Goal: Transaction & Acquisition: Purchase product/service

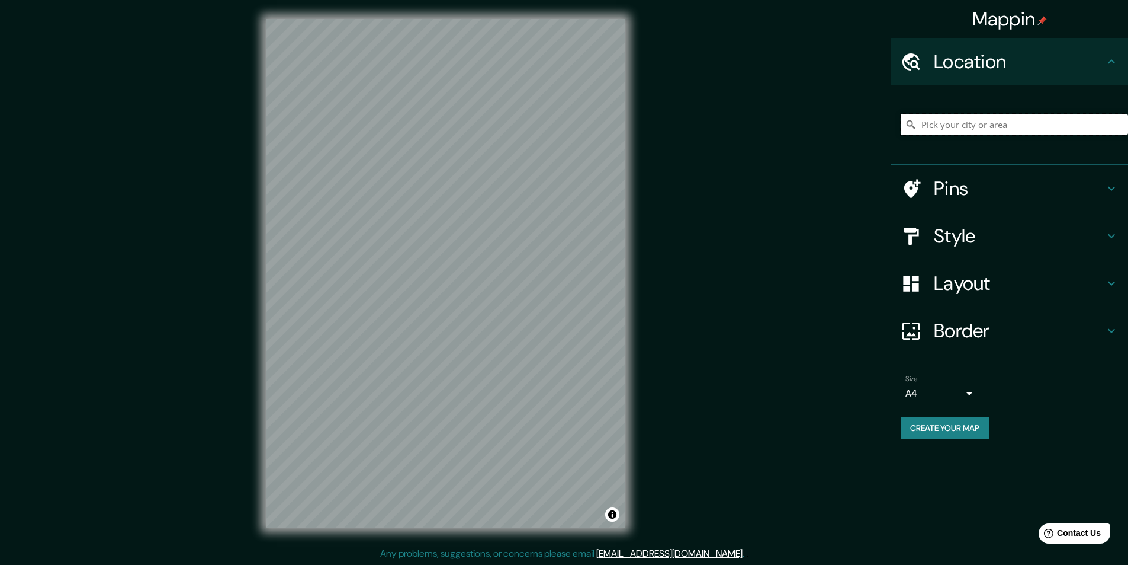
click at [987, 129] on input "Pick your city or area" at bounding box center [1014, 124] width 227 height 21
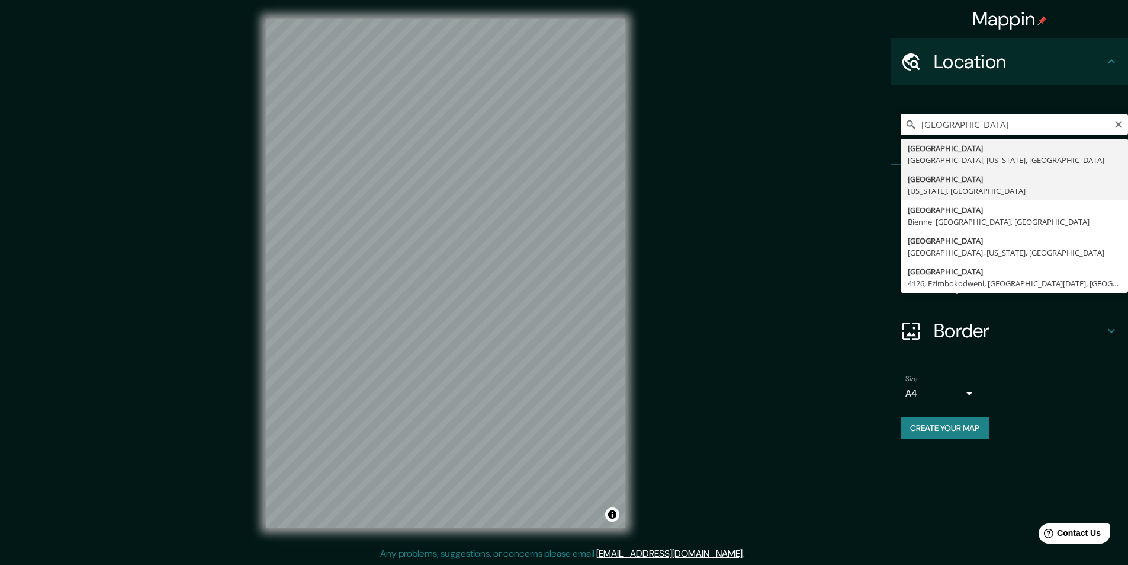
type input "[GEOGRAPHIC_DATA], [US_STATE], [GEOGRAPHIC_DATA]"
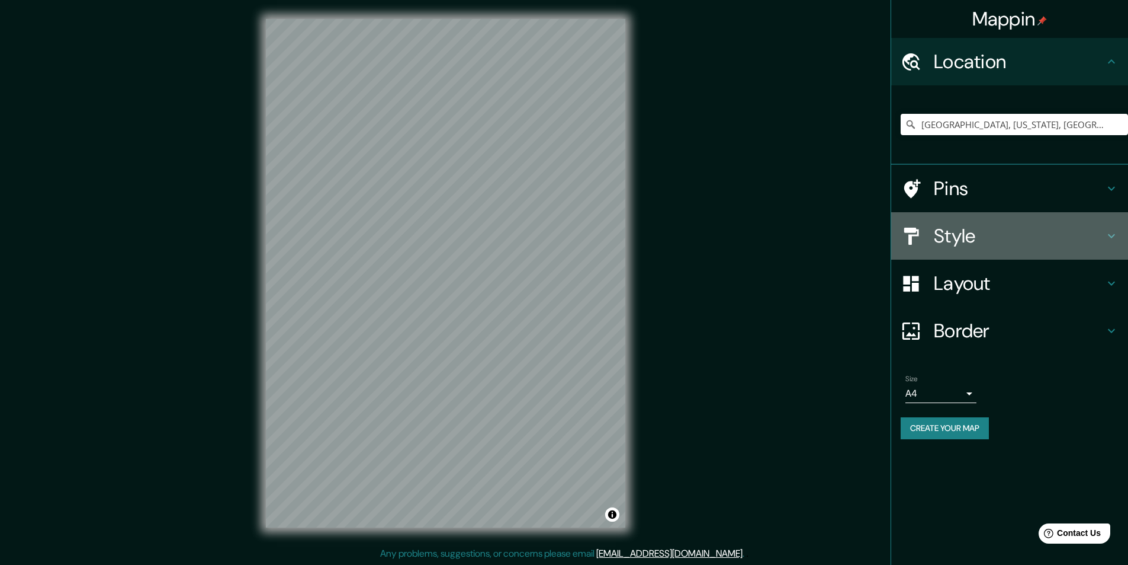
click at [947, 236] on h4 "Style" at bounding box center [1019, 236] width 171 height 24
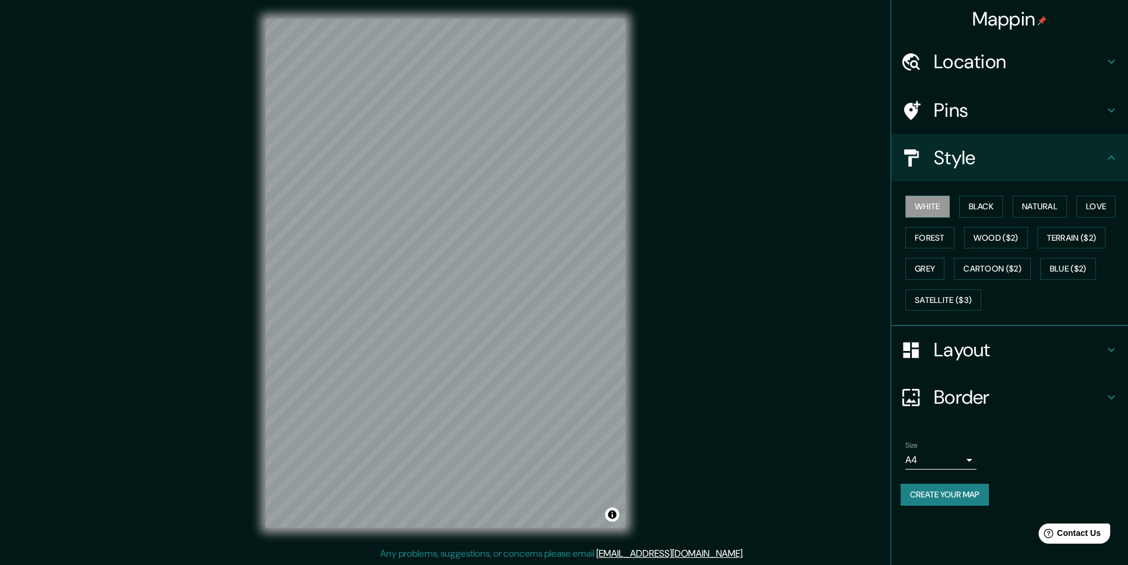
click at [935, 350] on h4 "Layout" at bounding box center [1019, 350] width 171 height 24
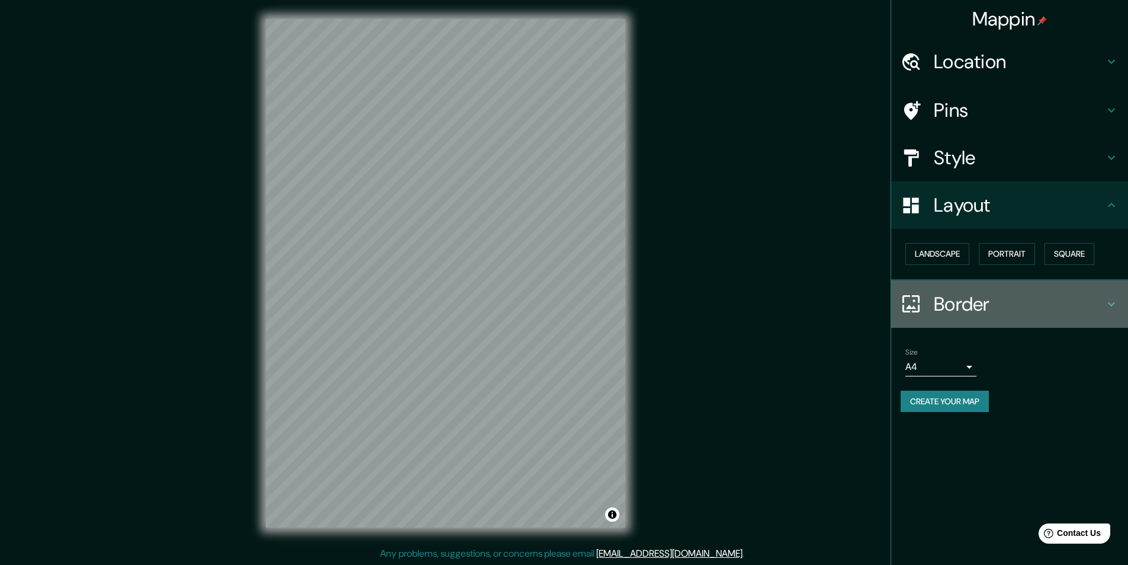
click at [945, 308] on h4 "Border" at bounding box center [1019, 304] width 171 height 24
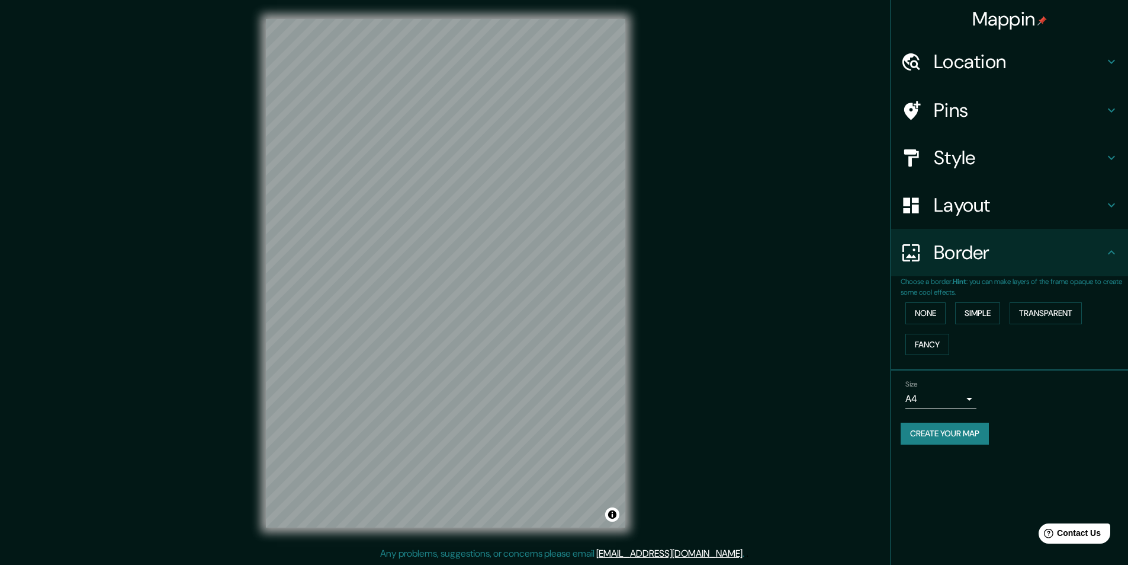
click at [927, 431] on button "Create your map" at bounding box center [945, 433] width 88 height 22
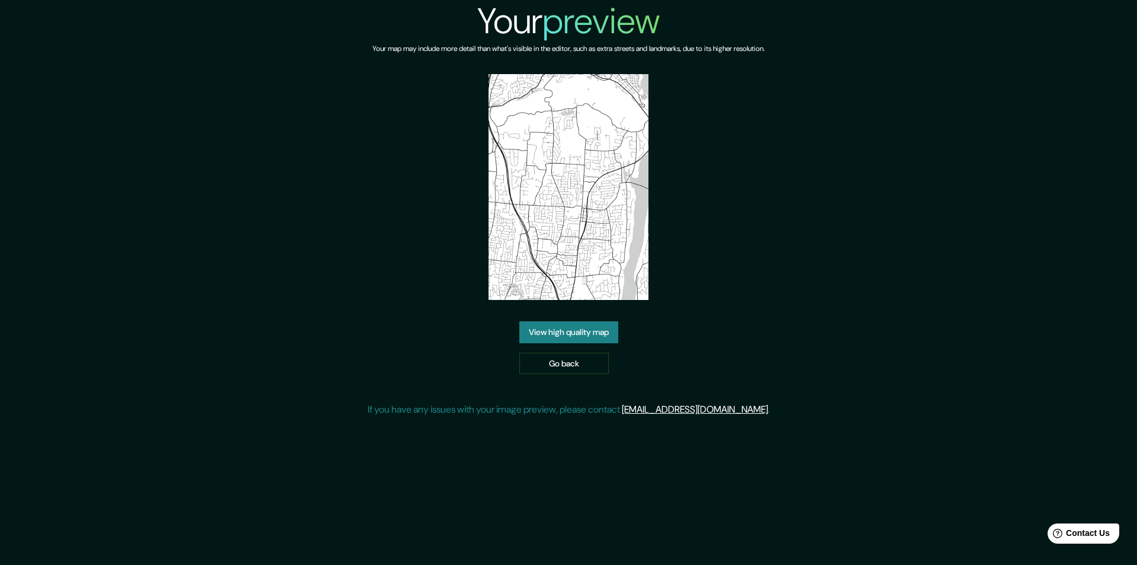
click at [601, 328] on link "View high quality map" at bounding box center [568, 332] width 99 height 22
